Goal: Navigation & Orientation: Find specific page/section

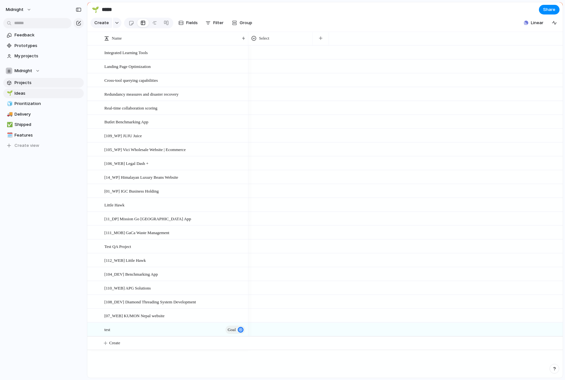
click at [40, 80] on span "Projects" at bounding box center [47, 83] width 67 height 6
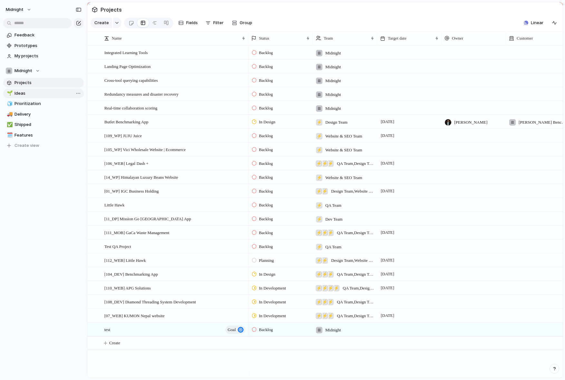
click at [31, 92] on span "Ideas" at bounding box center [47, 93] width 67 height 6
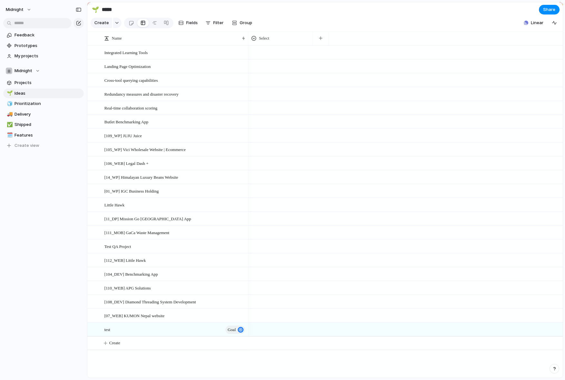
click at [64, 98] on div "🌱 Ideas 🧊 Prioritization 🚚 Delivery ✅ Shipped 🗓️ Features To pick up a draggabl…" at bounding box center [43, 120] width 80 height 62
click at [59, 99] on link "🧊 Prioritization" at bounding box center [43, 104] width 80 height 10
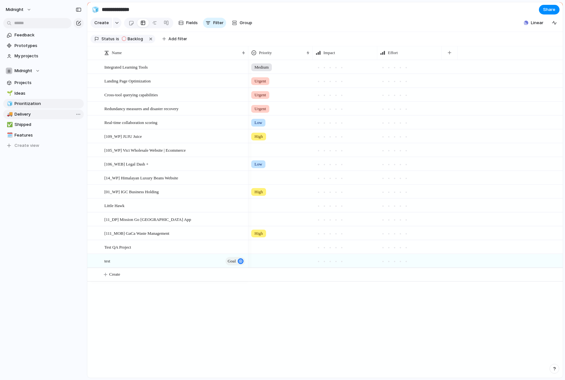
click at [52, 112] on span "Delivery" at bounding box center [47, 114] width 67 height 6
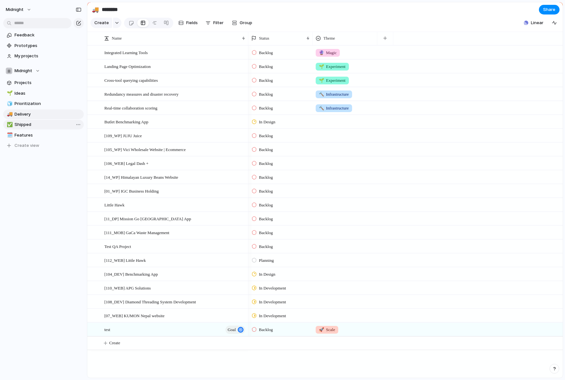
click at [42, 125] on span "Shipped" at bounding box center [47, 124] width 67 height 6
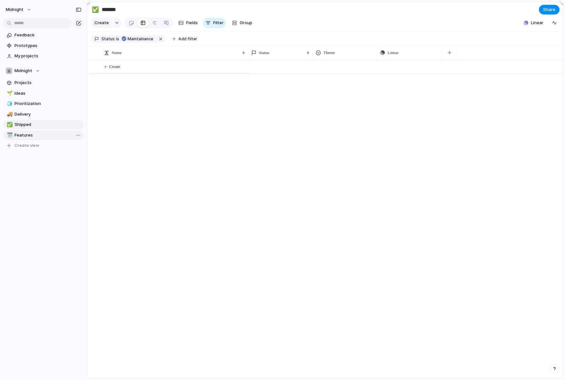
click at [49, 137] on span "Features" at bounding box center [47, 135] width 67 height 6
type input "********"
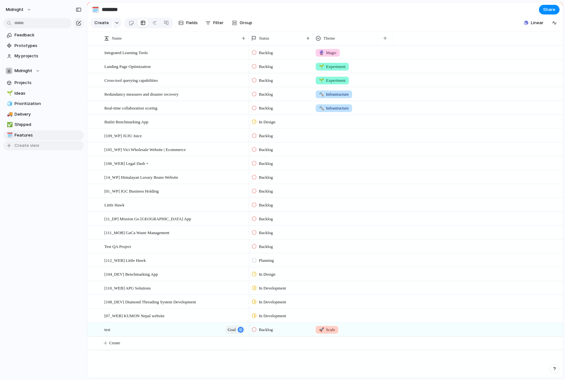
click at [38, 147] on span "Create view" at bounding box center [26, 145] width 25 height 6
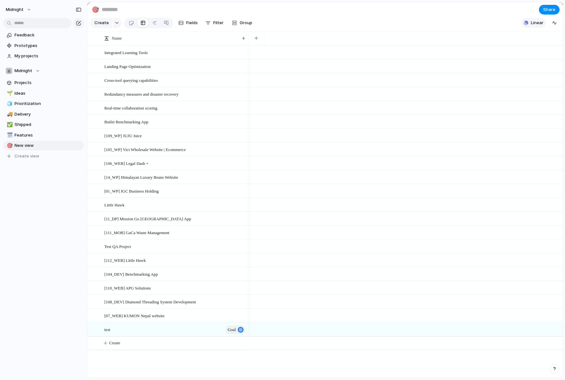
click at [524, 24] on div "button" at bounding box center [525, 23] width 5 height 5
click at [466, 42] on span "Initiatives" at bounding box center [461, 43] width 20 height 6
click at [510, 21] on div "Projects 0 Initiatives 0 Add all ✅️ In sync with Linear Show Linear field in vi…" at bounding box center [282, 190] width 565 height 380
